Goal: Navigation & Orientation: Find specific page/section

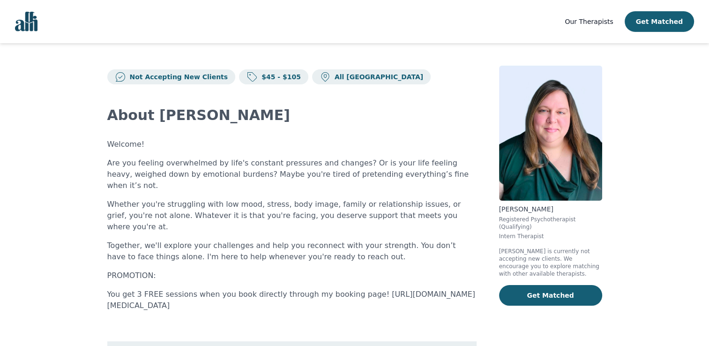
click at [602, 23] on span "Our Therapists" at bounding box center [588, 21] width 48 height 7
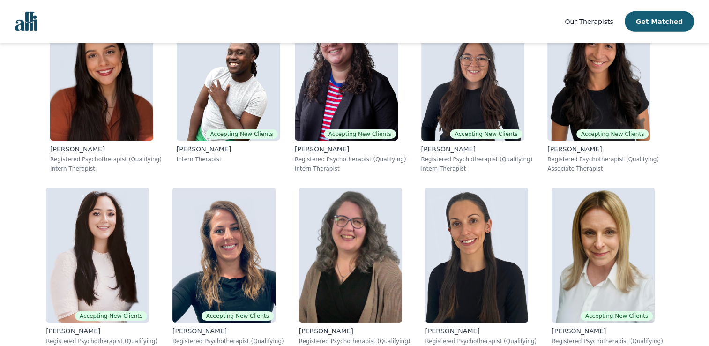
scroll to position [2971, 0]
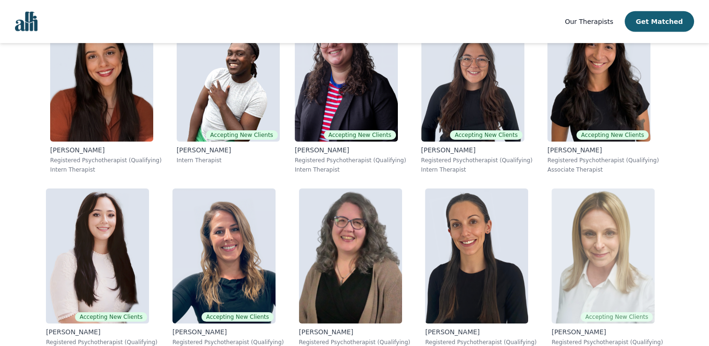
click at [596, 270] on img at bounding box center [602, 255] width 103 height 135
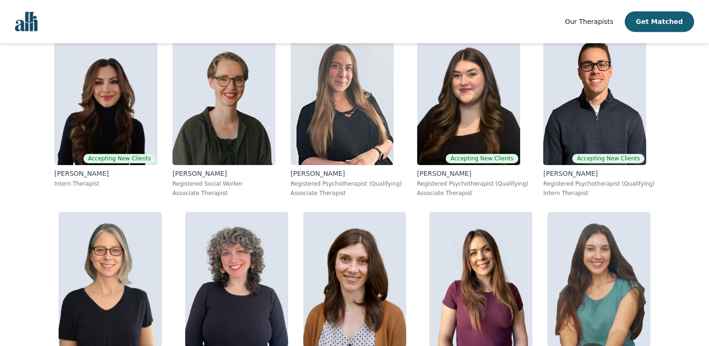
scroll to position [587, 0]
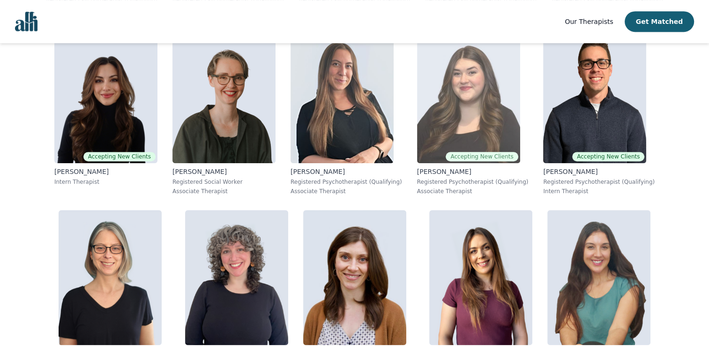
click at [487, 125] on img at bounding box center [468, 95] width 103 height 135
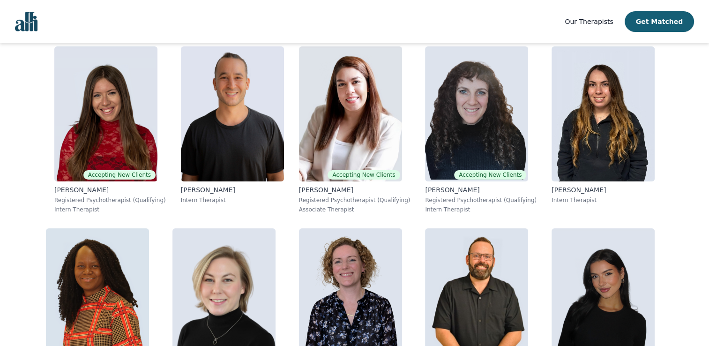
scroll to position [207, 0]
